Goal: Task Accomplishment & Management: Complete application form

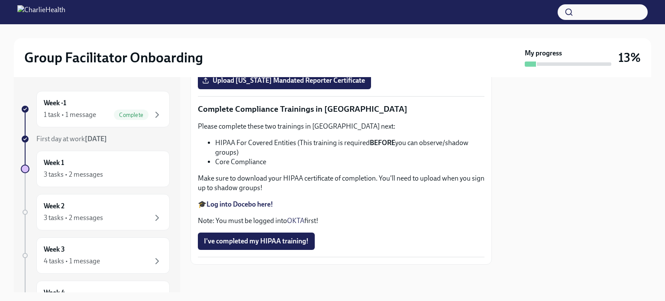
scroll to position [1965, 0]
click at [292, 85] on span "Upload [US_STATE] Mandated Reporter Certificate" at bounding box center [284, 80] width 161 height 9
click at [0, 0] on input "Upload [US_STATE] Mandated Reporter Certificate" at bounding box center [0, 0] width 0 height 0
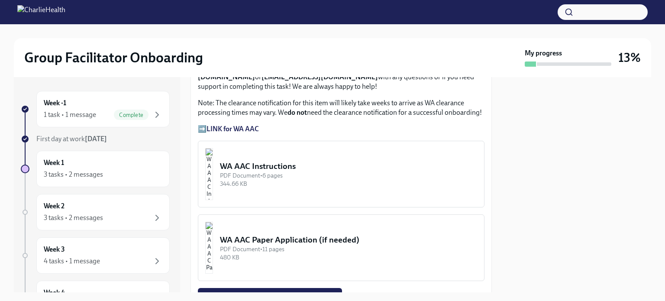
scroll to position [743, 0]
click at [242, 125] on strong "LINK for WA AAC" at bounding box center [232, 129] width 52 height 8
click at [293, 141] on button "WA AAC Instructions PDF Document • 6 pages 344.66 KB" at bounding box center [341, 174] width 286 height 67
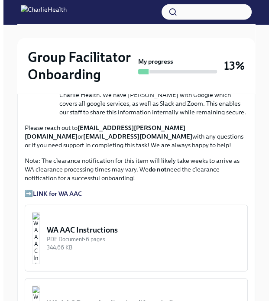
scroll to position [740, 0]
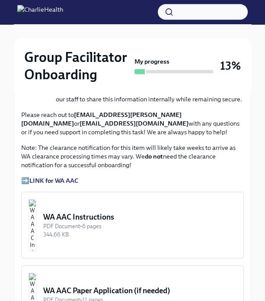
click at [128, 220] on div "WA AAC Instructions" at bounding box center [139, 217] width 193 height 10
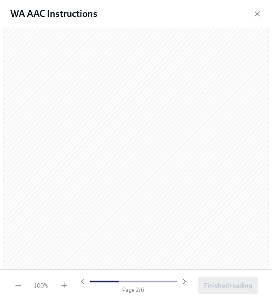
scroll to position [447, 0]
click at [63, 290] on div "100 % Page 2 / 6 Finished reading" at bounding box center [136, 285] width 272 height 32
click at [63, 287] on icon "button" at bounding box center [64, 285] width 9 height 9
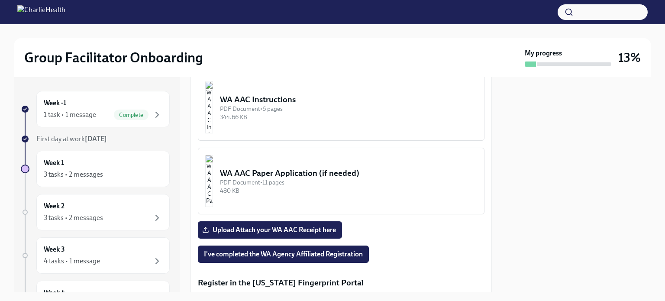
scroll to position [810, 0]
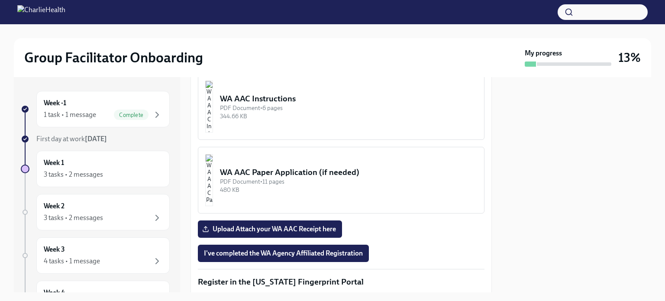
click at [316, 107] on button "WA AAC Instructions PDF Document • 6 pages 344.66 KB" at bounding box center [341, 106] width 286 height 67
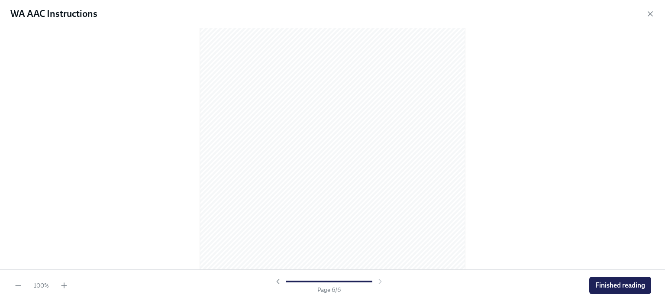
scroll to position [1868, 0]
click at [58, 286] on div "100 %" at bounding box center [41, 285] width 55 height 9
click at [61, 286] on icon "button" at bounding box center [64, 285] width 9 height 9
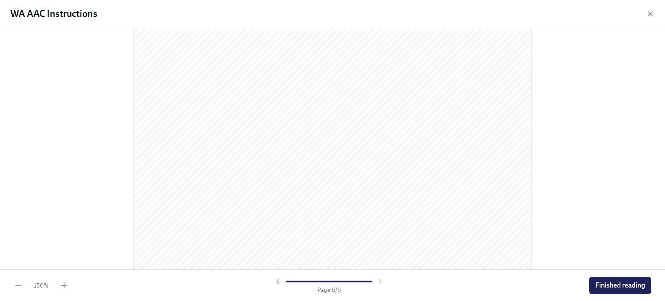
scroll to position [2757, 0]
click at [613, 280] on button "Finished reading" at bounding box center [620, 285] width 62 height 17
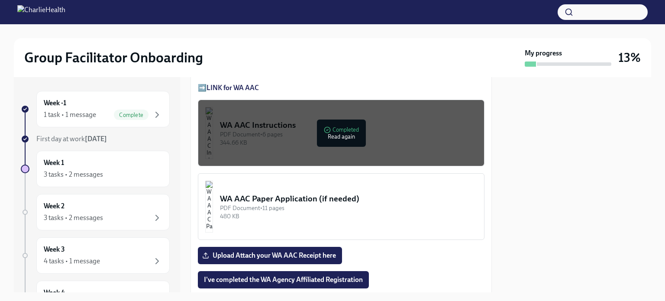
click at [363, 204] on div "PDF Document • 11 pages" at bounding box center [348, 208] width 257 height 8
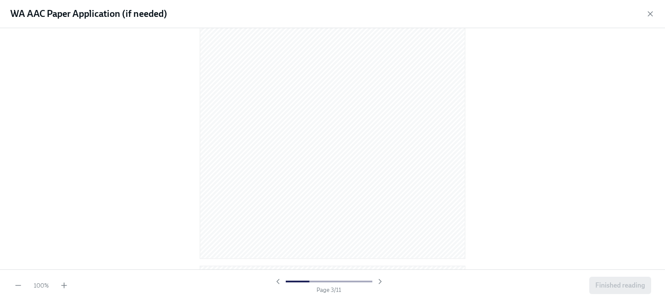
scroll to position [3620, 0]
click at [636, 282] on span "Finished reading" at bounding box center [620, 285] width 50 height 9
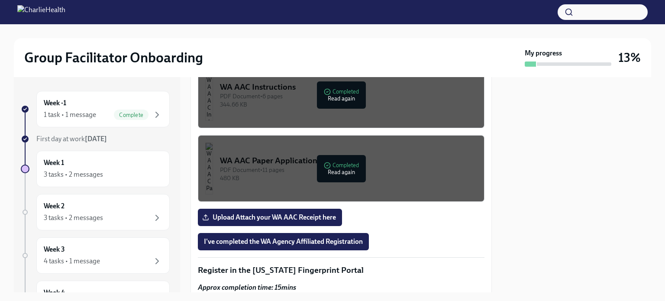
scroll to position [823, 0]
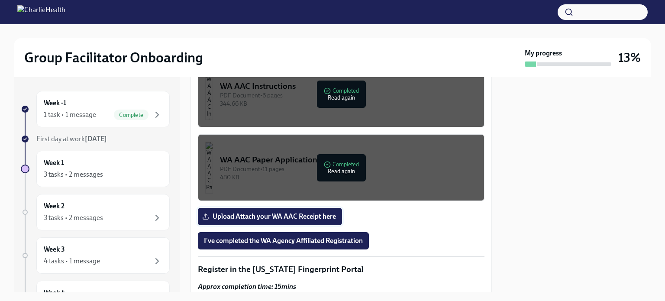
click at [294, 212] on span "Upload Attach your WA AAC Receipt here" at bounding box center [270, 216] width 132 height 9
click at [0, 0] on input "Upload Attach your WA AAC Receipt here" at bounding box center [0, 0] width 0 height 0
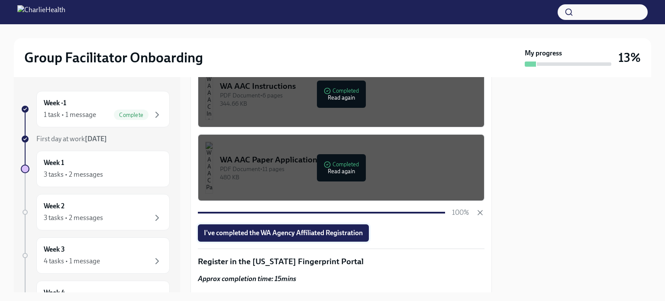
click at [339, 228] on span "I've completed the WA Agency Affiliated Registration" at bounding box center [283, 232] width 159 height 9
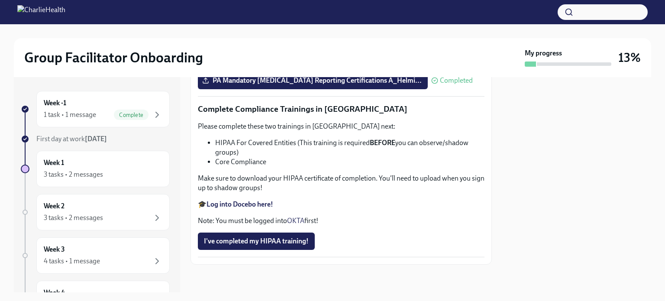
scroll to position [2061, 0]
click at [245, 206] on strong "Log into Docebo here!" at bounding box center [239, 204] width 67 height 8
